Goal: Check status

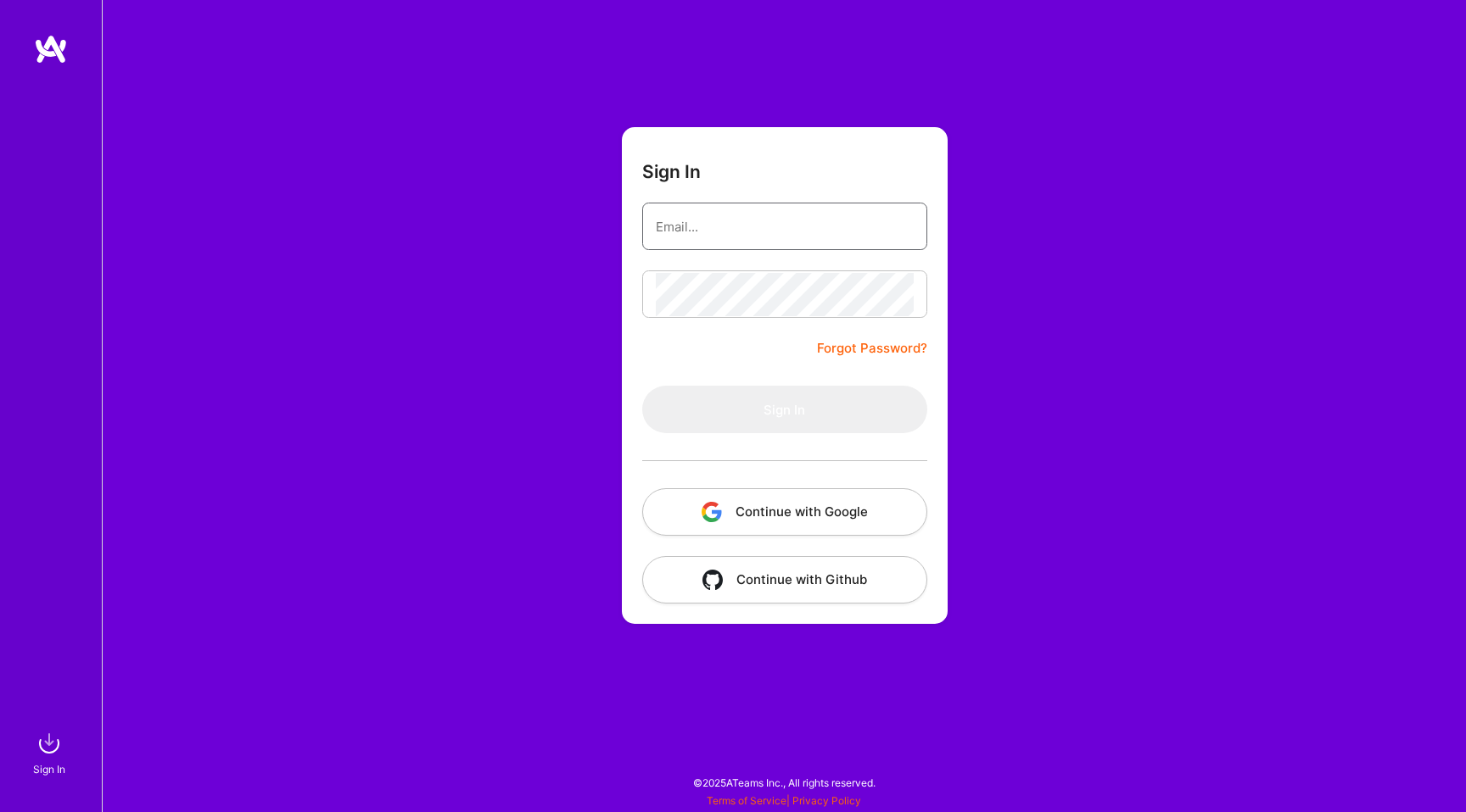
type input "hello@patryk.me"
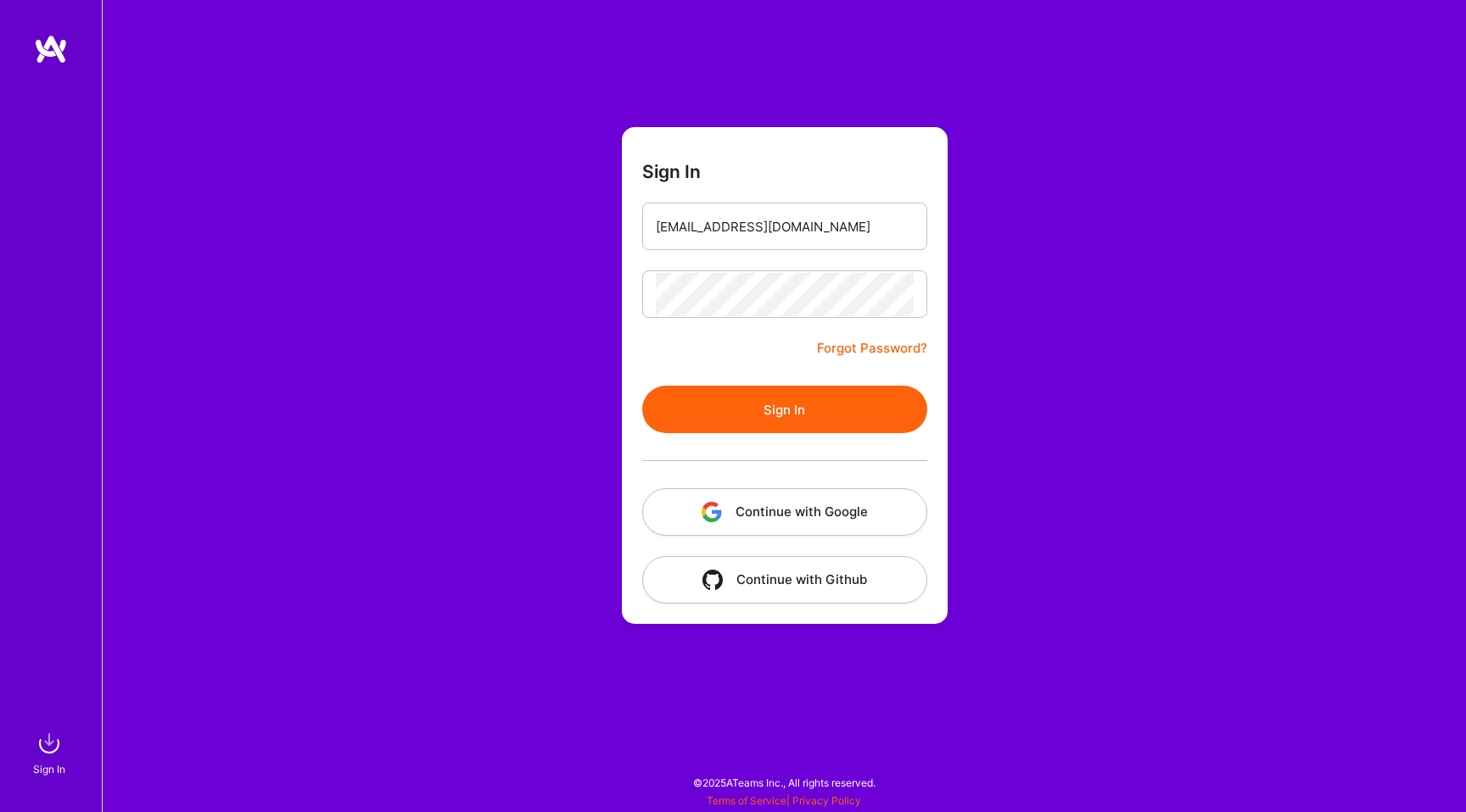
click at [604, 420] on div "Sign In hello@patryk.me Forgot Password? Sign In Continue with Google Continue …" at bounding box center [784, 406] width 1364 height 812
click at [673, 411] on button "Sign In" at bounding box center [784, 409] width 285 height 47
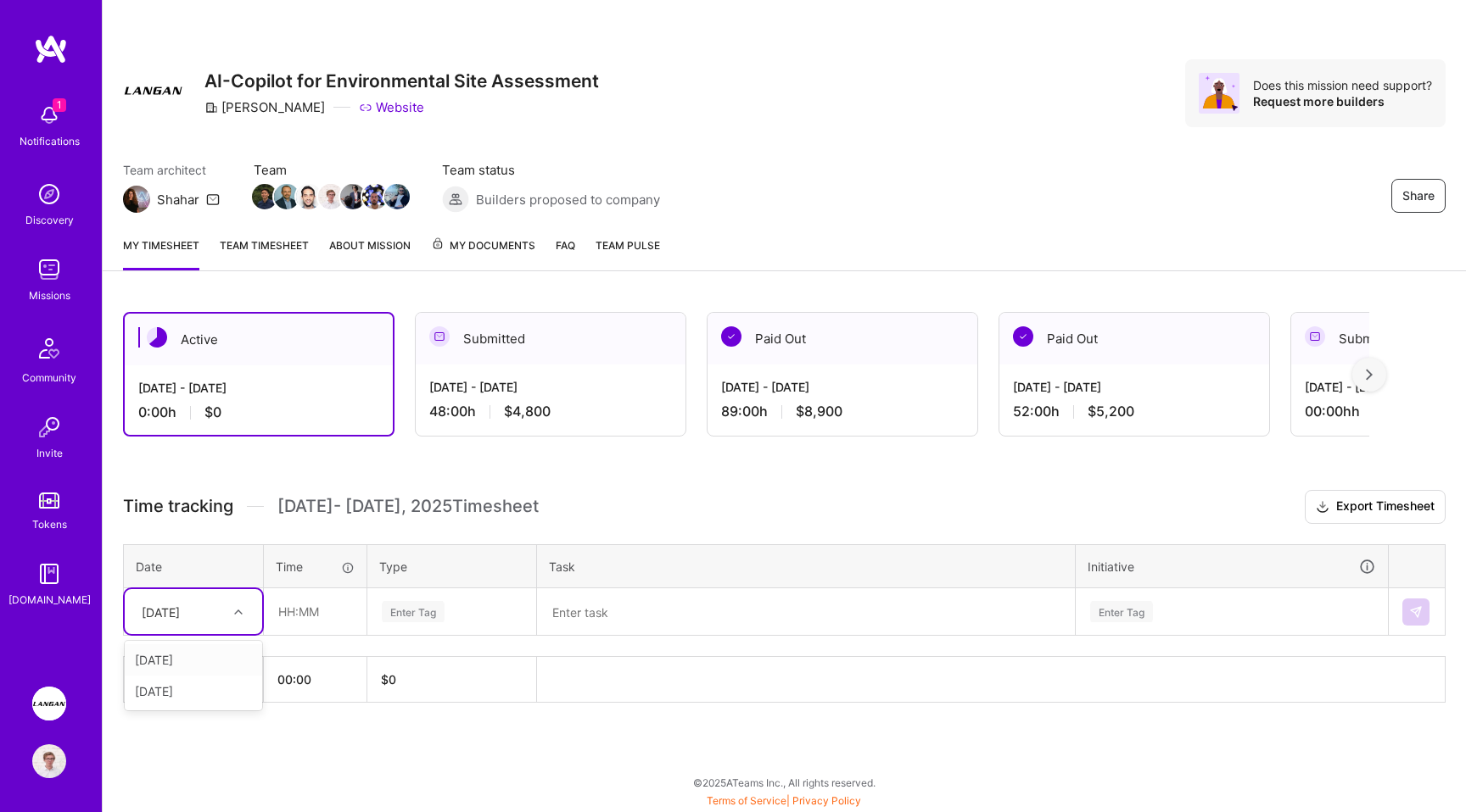
click at [180, 605] on div "[DATE]" at bounding box center [161, 612] width 39 height 18
click at [505, 375] on div "[DATE] - [DATE] 48:00 h $4,800" at bounding box center [551, 399] width 270 height 69
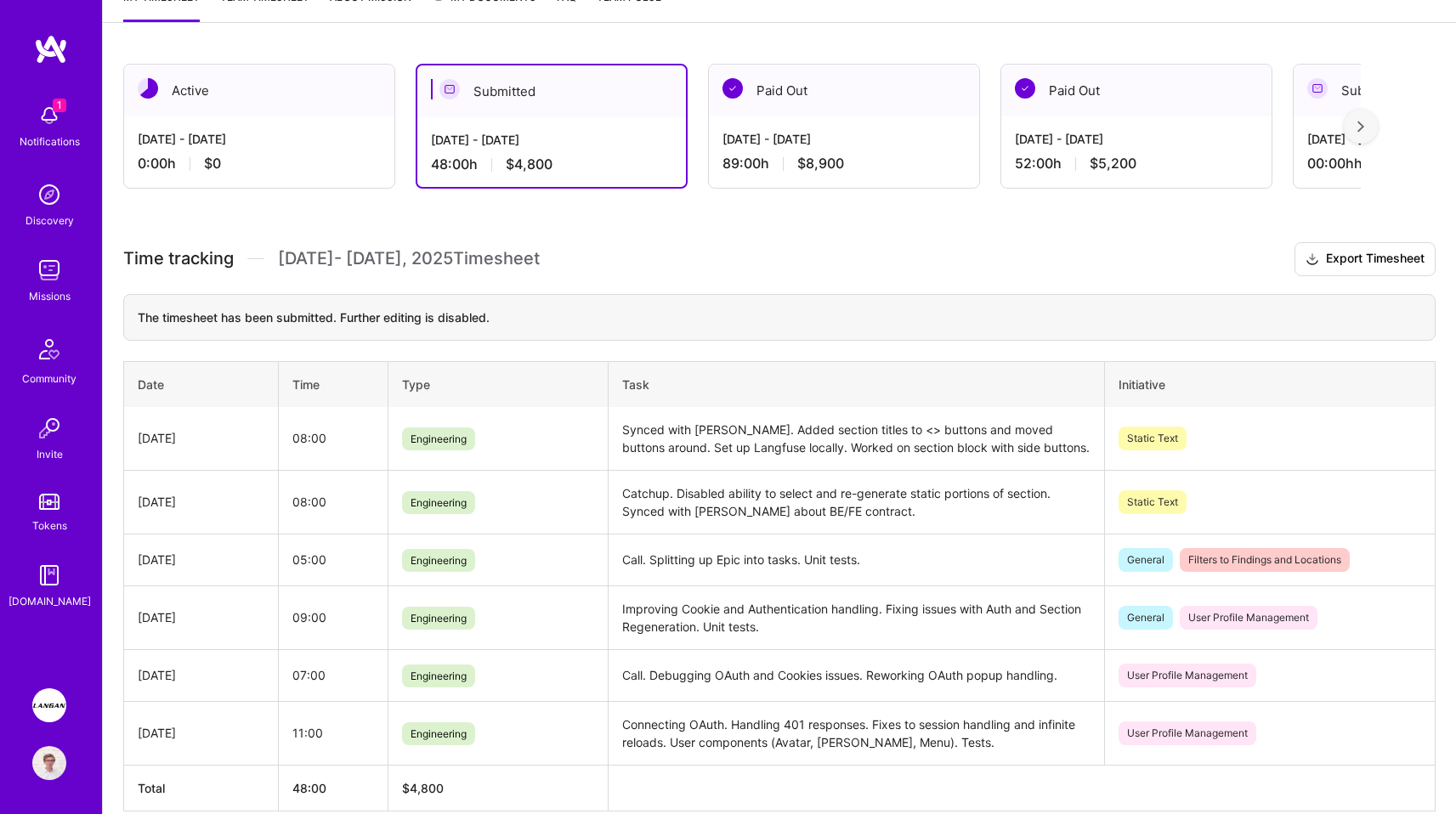
scroll to position [184, 0]
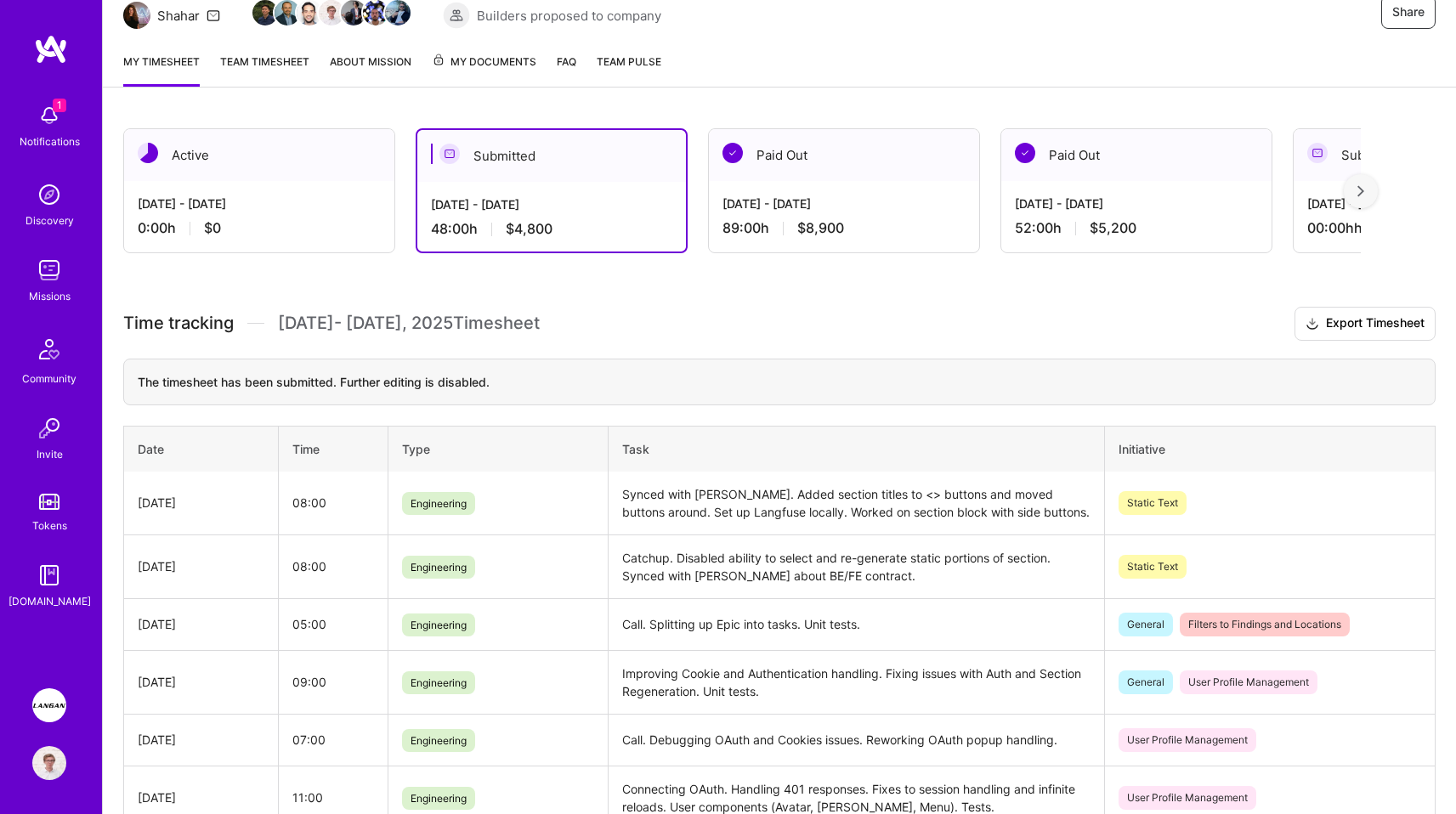
click at [268, 217] on div "[DATE] - [DATE] 0:00 h $0" at bounding box center [259, 216] width 270 height 69
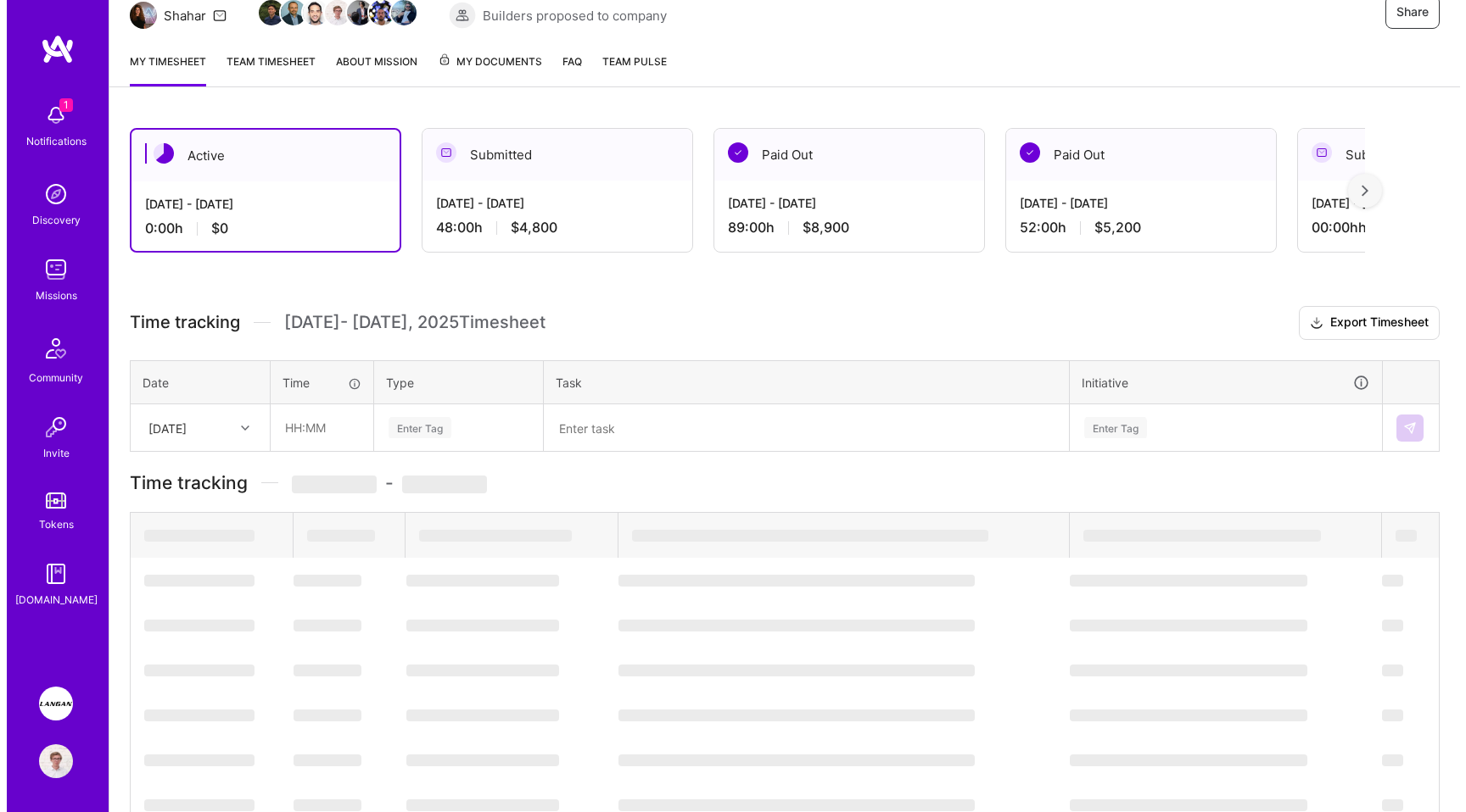
scroll to position [0, 0]
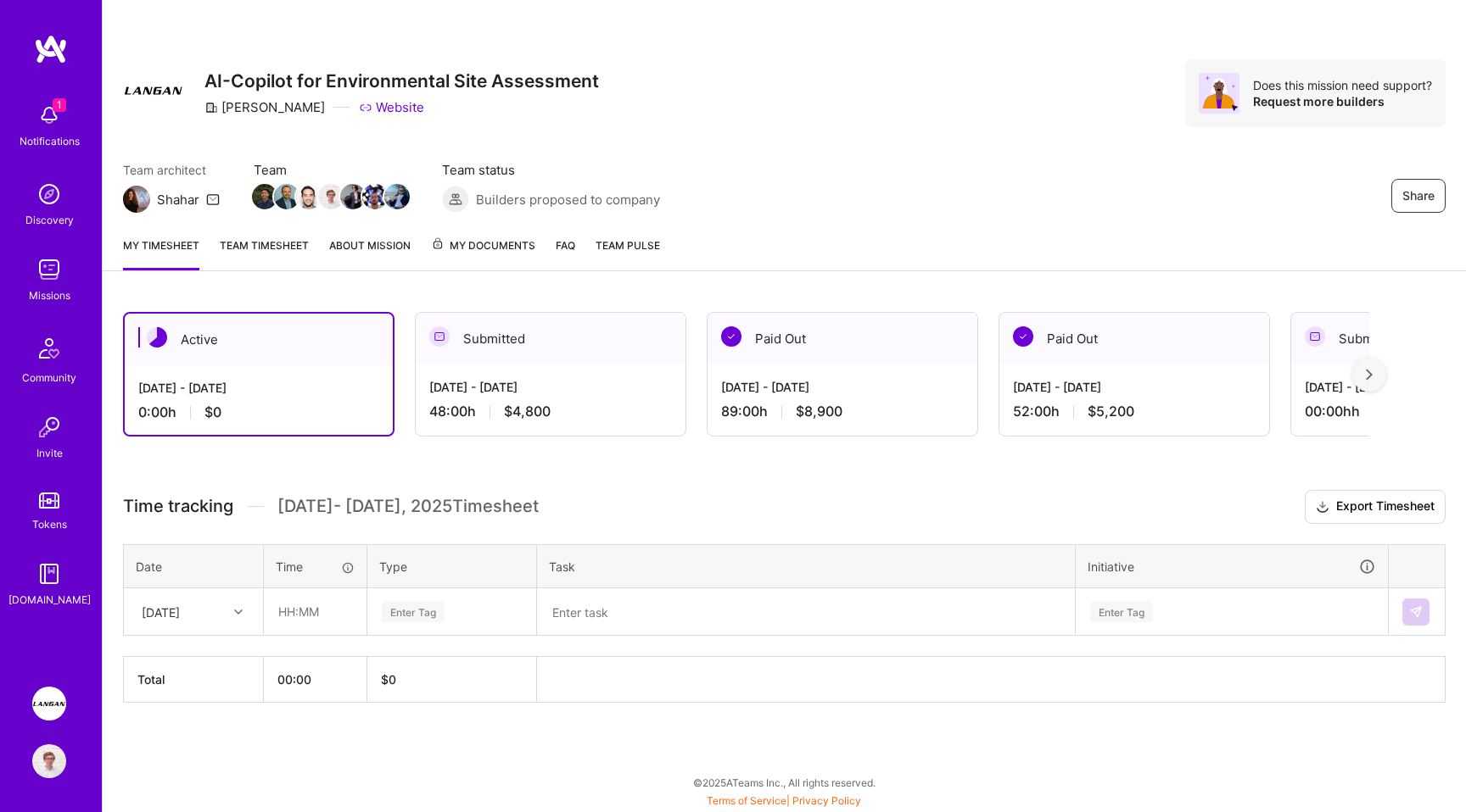
click at [882, 168] on div "Team architect Shahar Team Team status Builders proposed to company Share" at bounding box center [784, 187] width 1323 height 52
